Goal: Task Accomplishment & Management: Use online tool/utility

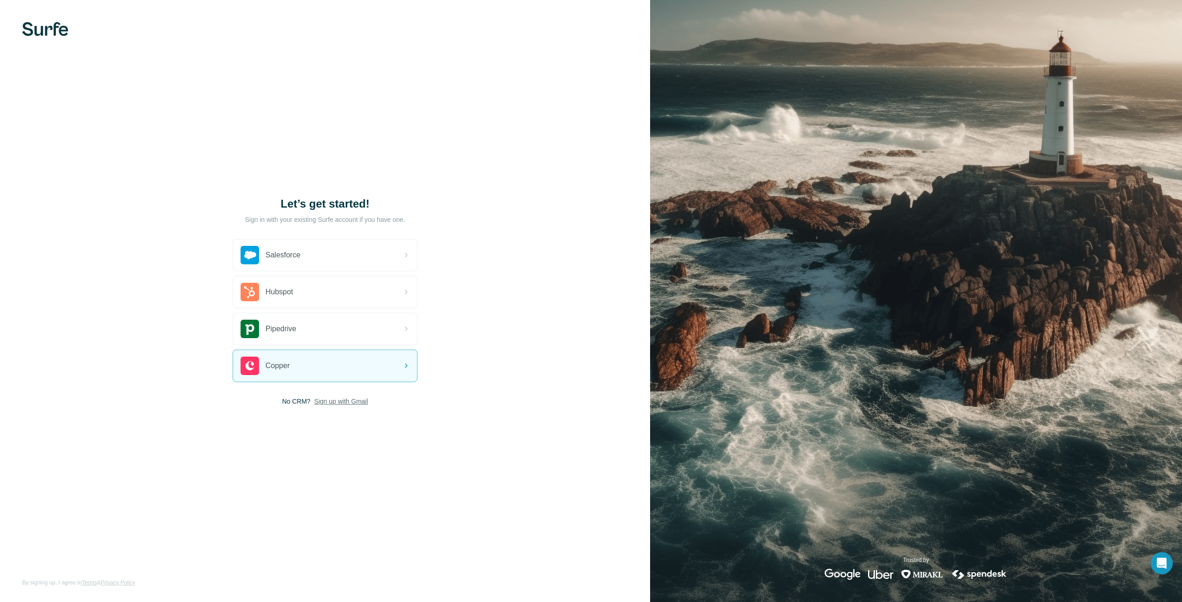
click at [344, 403] on span "Sign up with Gmail" at bounding box center [341, 401] width 54 height 9
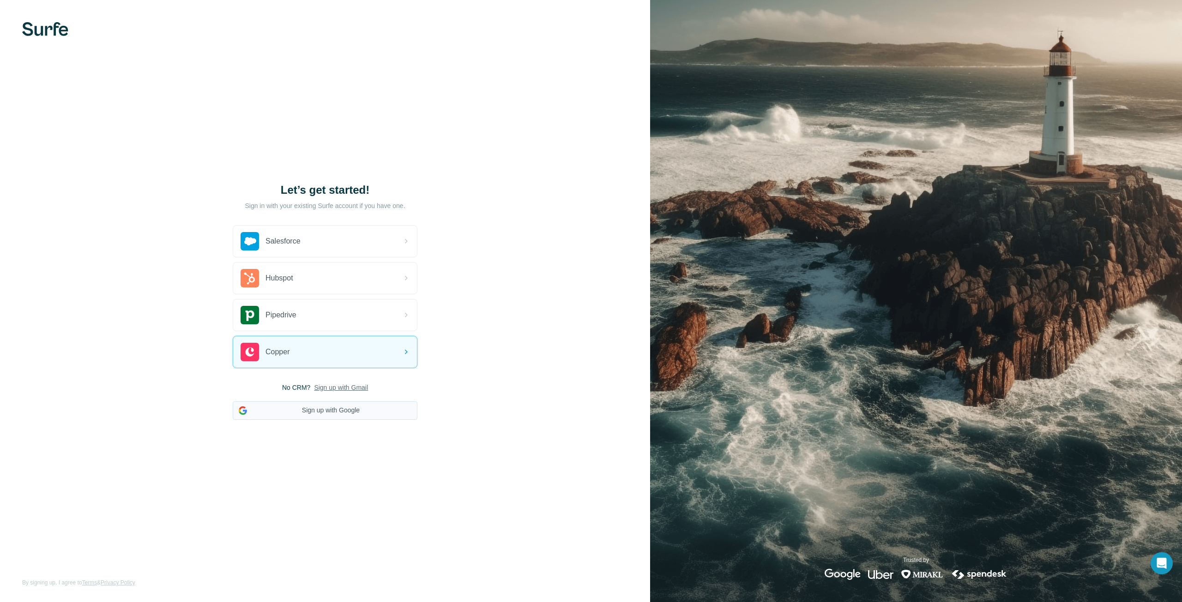
click at [317, 411] on button "Sign up with Google" at bounding box center [325, 411] width 185 height 18
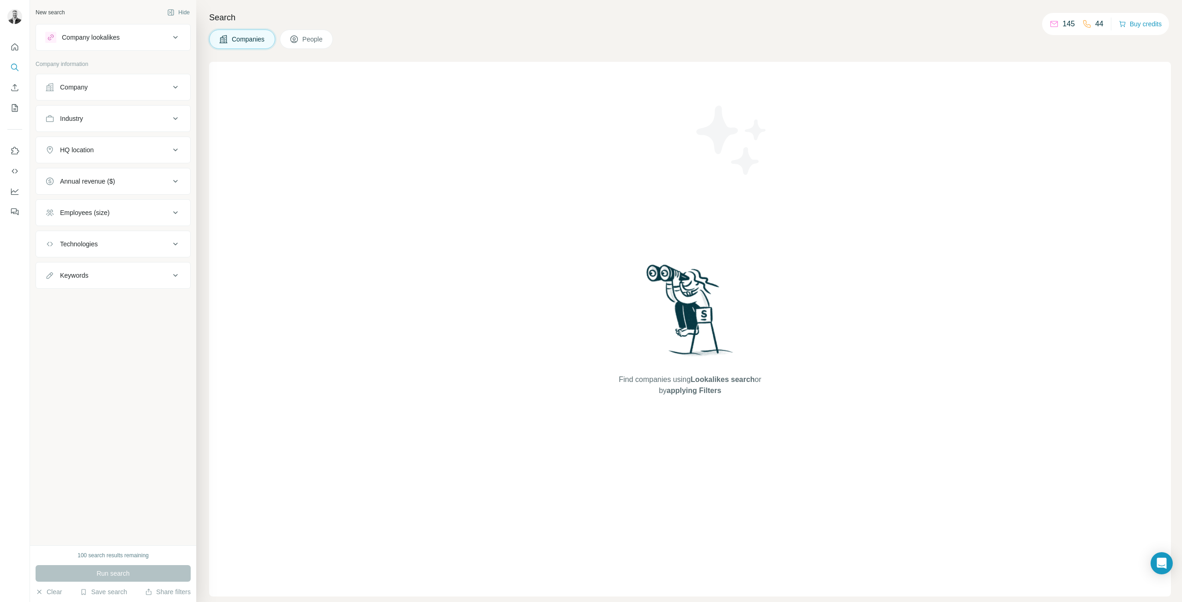
click at [314, 36] on span "People" at bounding box center [312, 39] width 21 height 9
click at [258, 40] on span "Companies" at bounding box center [249, 39] width 34 height 9
click at [19, 44] on icon "Quick start" at bounding box center [14, 46] width 9 height 9
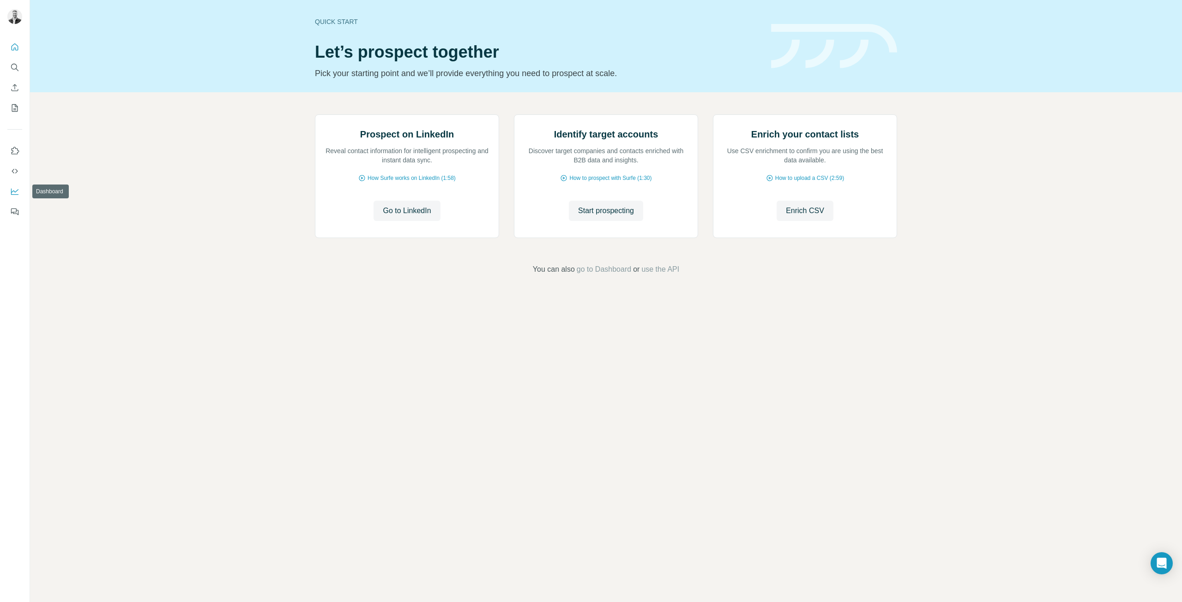
click at [12, 191] on icon "Dashboard" at bounding box center [14, 192] width 7 height 6
